Goal: Task Accomplishment & Management: Manage account settings

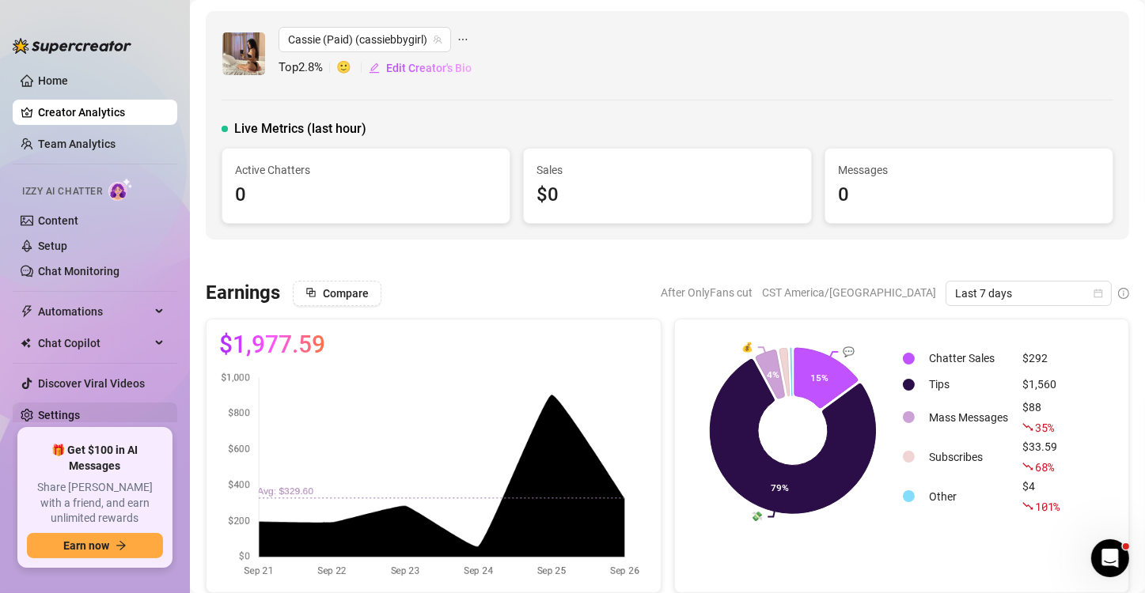
click at [66, 411] on link "Settings" at bounding box center [59, 415] width 42 height 13
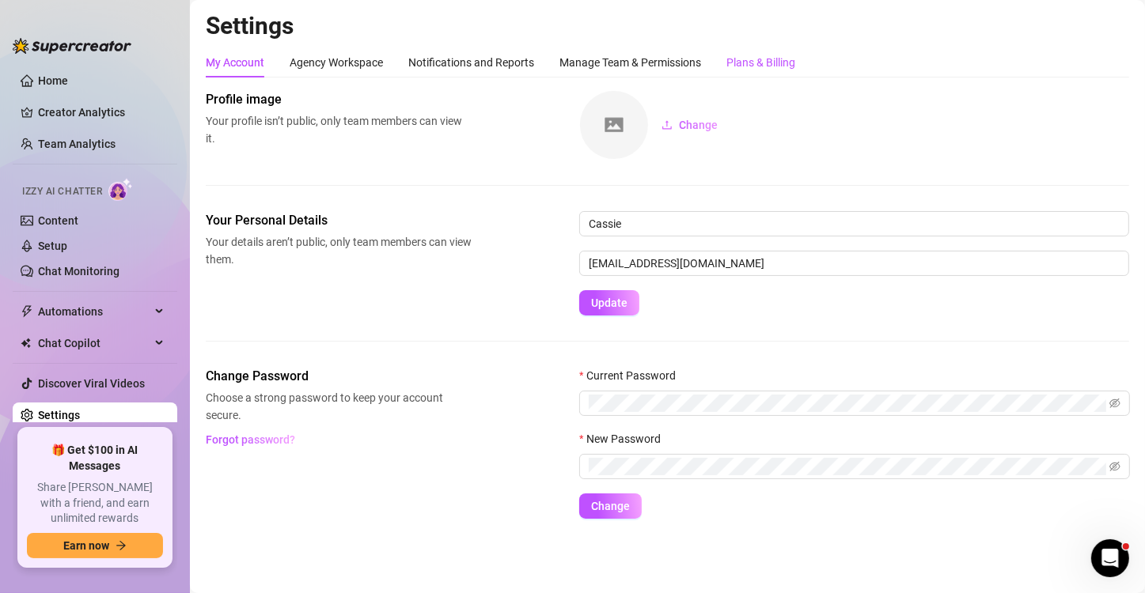
click at [750, 61] on div "Plans & Billing" at bounding box center [760, 62] width 69 height 17
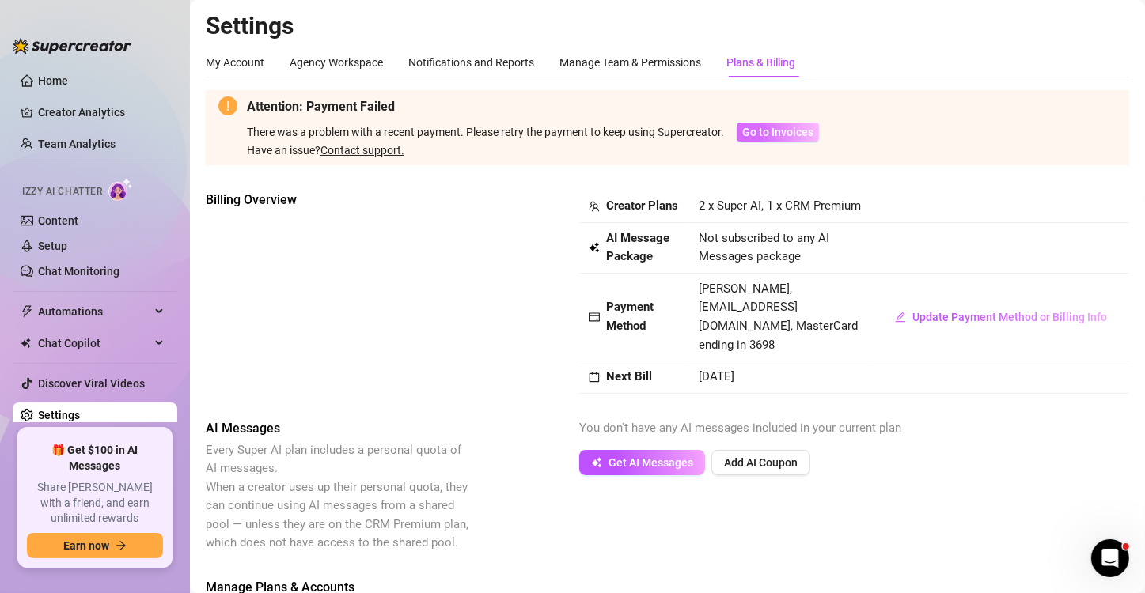
click at [775, 130] on span "Go to Invoices" at bounding box center [777, 132] width 71 height 13
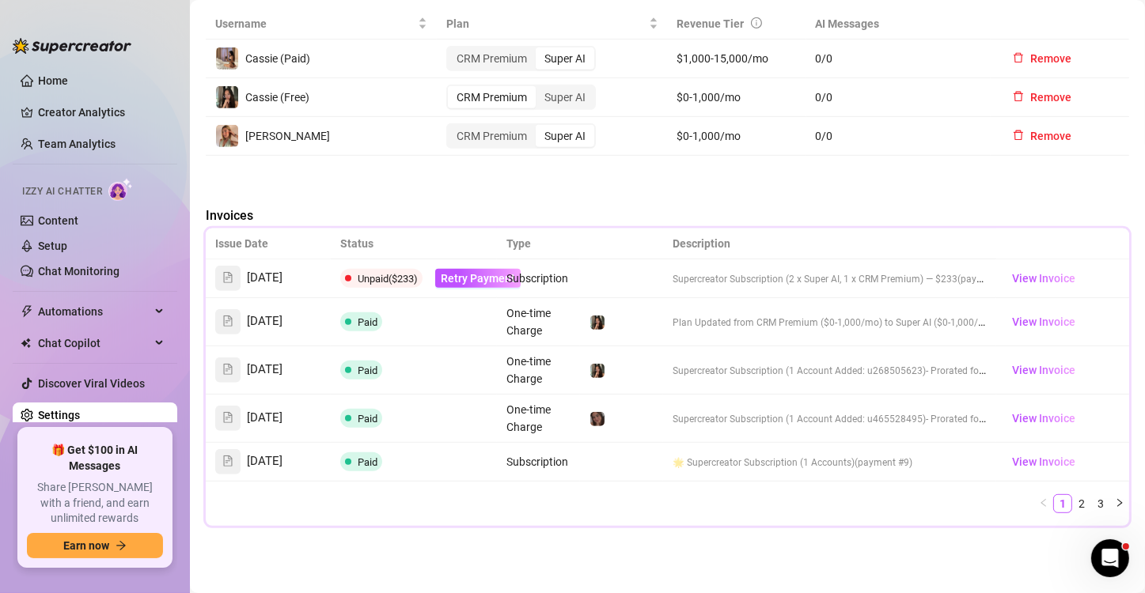
scroll to position [787, 0]
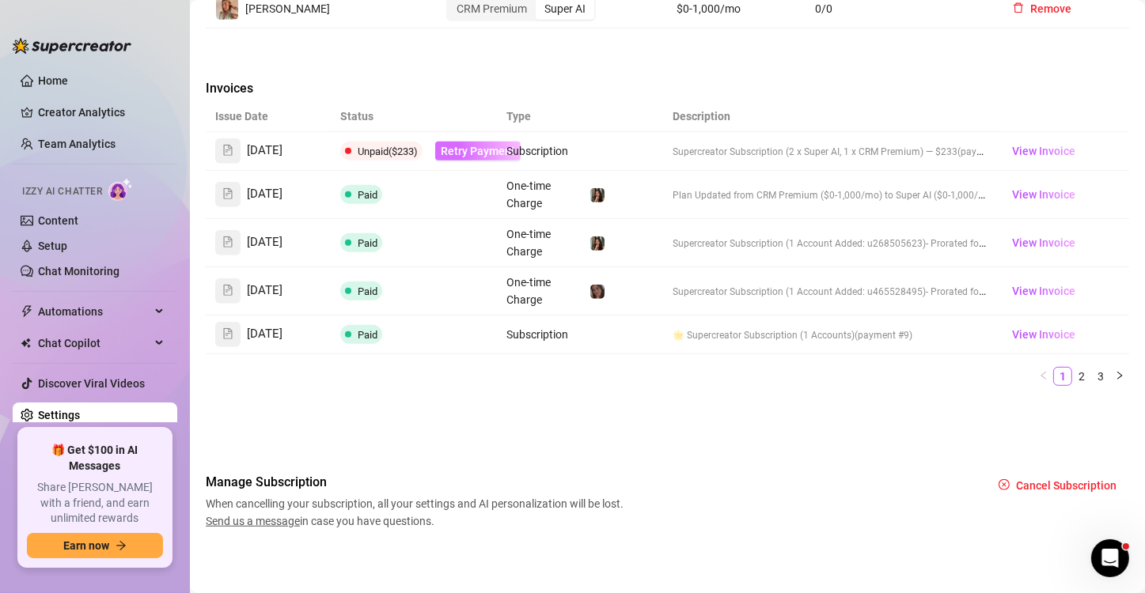
click at [462, 152] on span "Retry Payment" at bounding box center [478, 151] width 74 height 13
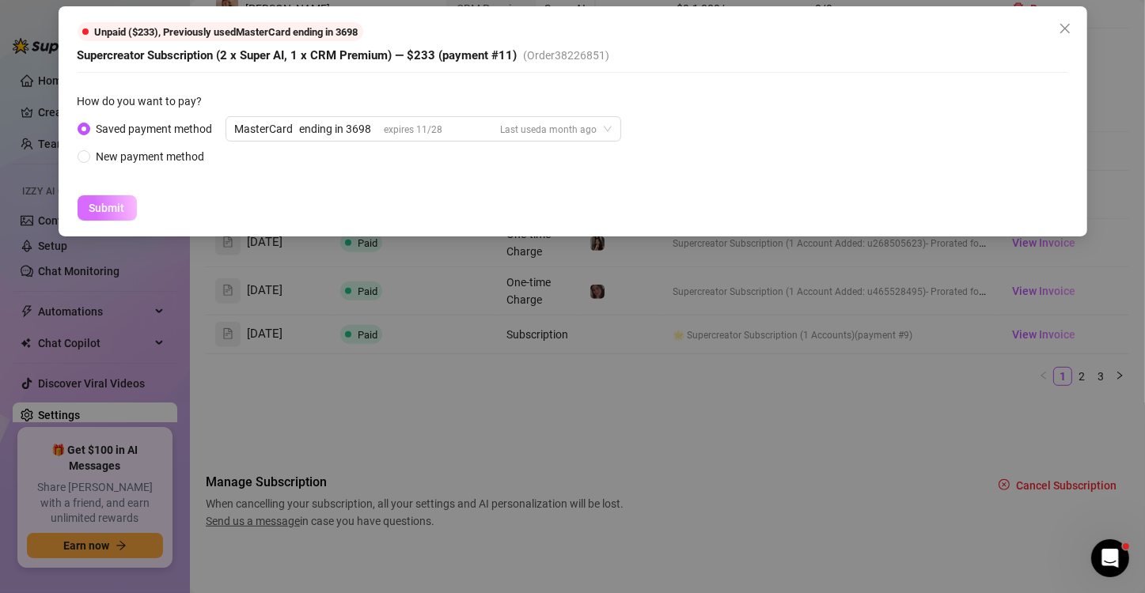
click at [107, 205] on span "Submit" at bounding box center [107, 208] width 36 height 13
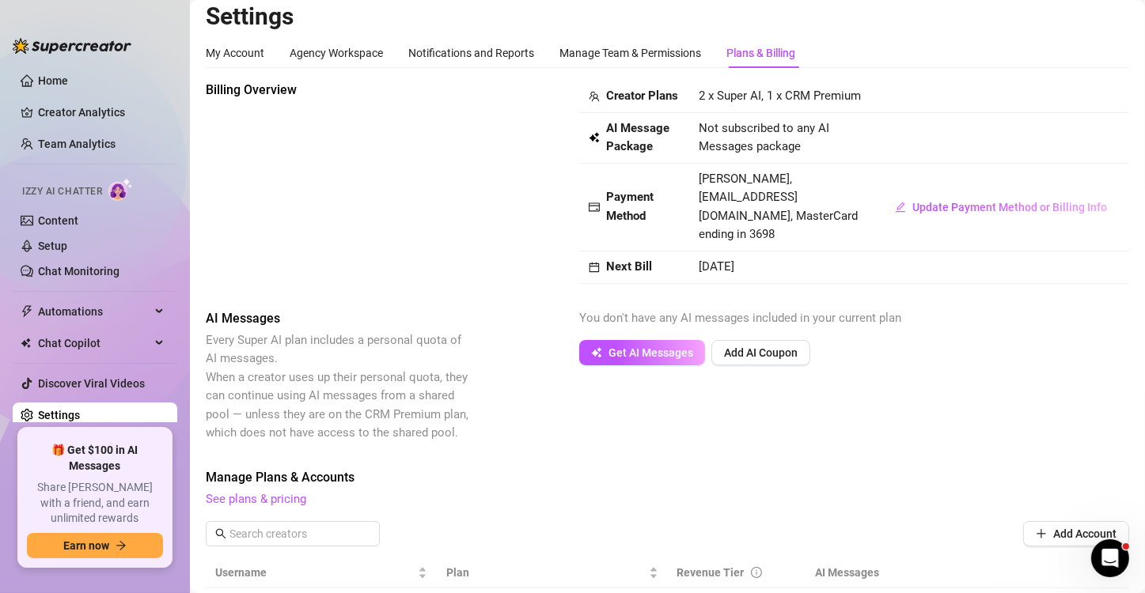
scroll to position [0, 0]
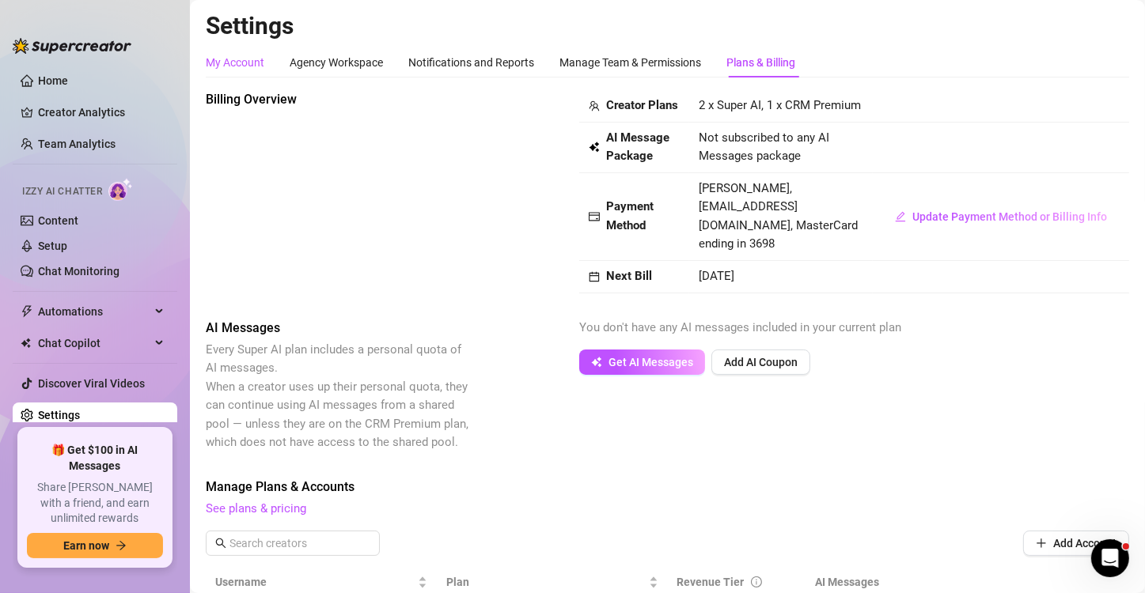
click at [237, 59] on div "My Account" at bounding box center [235, 62] width 59 height 17
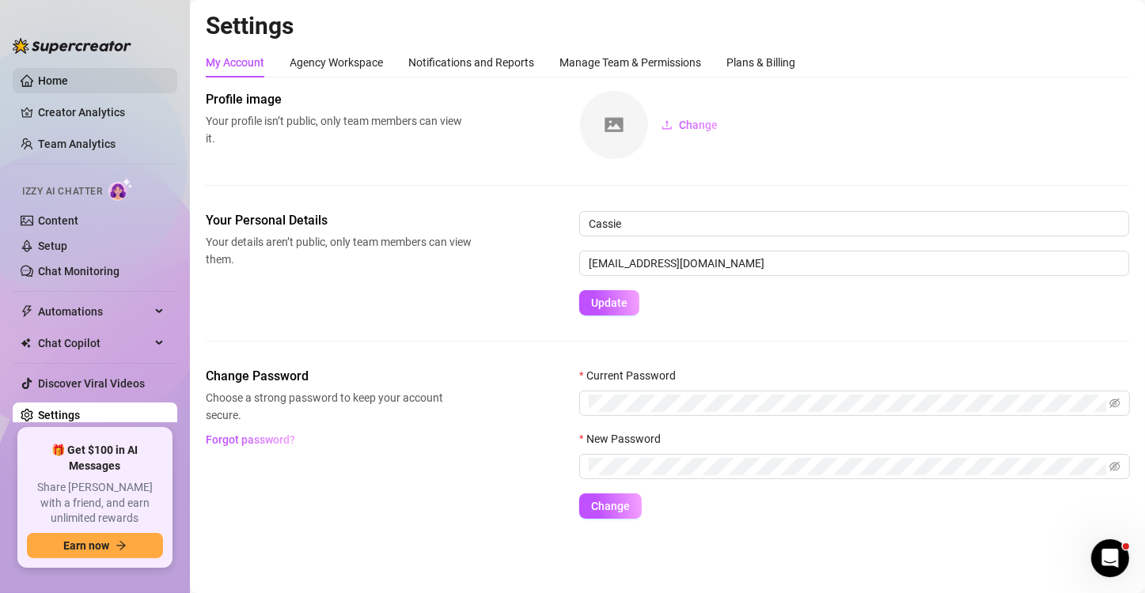
click at [51, 80] on link "Home" at bounding box center [53, 80] width 30 height 13
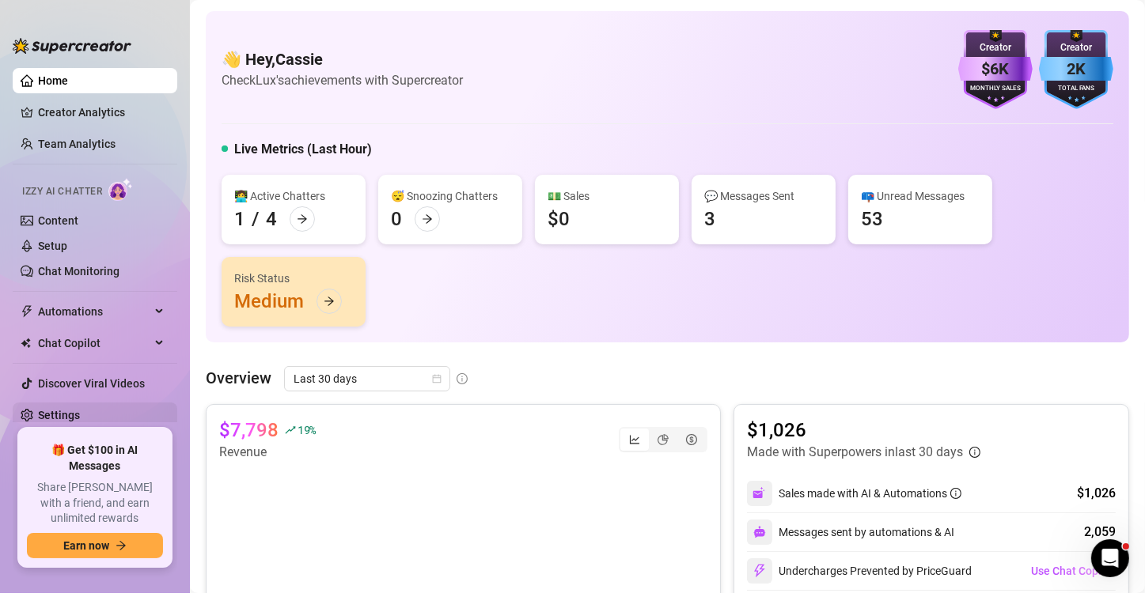
click at [80, 414] on link "Settings" at bounding box center [59, 415] width 42 height 13
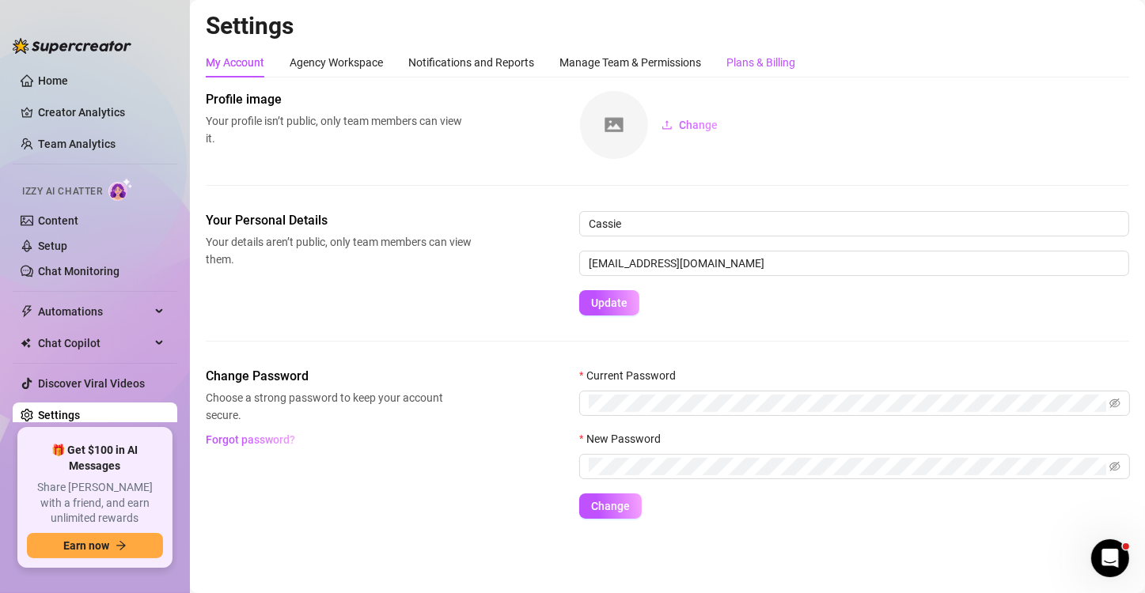
click at [757, 55] on div "Plans & Billing" at bounding box center [760, 62] width 69 height 17
